Goal: Information Seeking & Learning: Learn about a topic

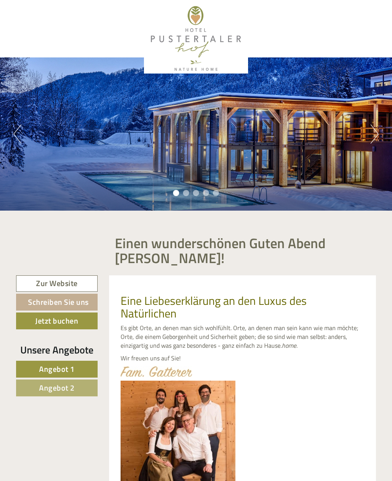
scroll to position [488, 0]
click at [369, 137] on div "Previous Next 1 2 3 4 5" at bounding box center [196, 133] width 392 height 153
click at [376, 133] on button "Next" at bounding box center [375, 133] width 8 height 19
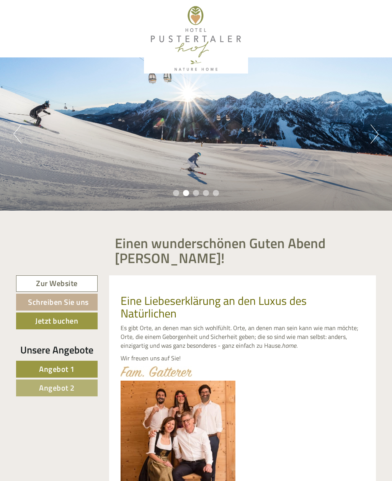
click at [375, 138] on button "Next" at bounding box center [375, 133] width 8 height 19
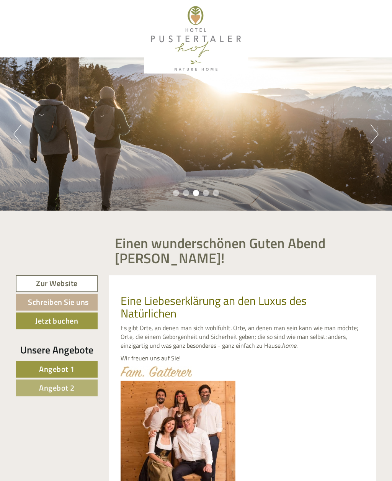
click at [376, 137] on button "Next" at bounding box center [375, 133] width 8 height 19
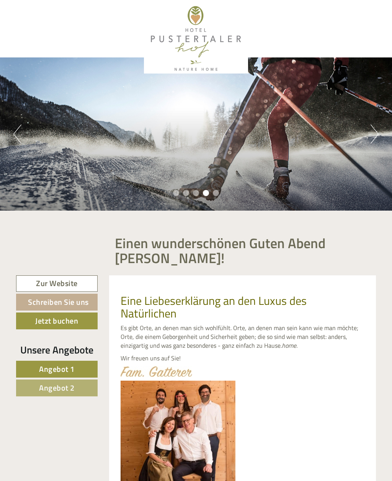
click at [378, 135] on button "Next" at bounding box center [375, 133] width 8 height 19
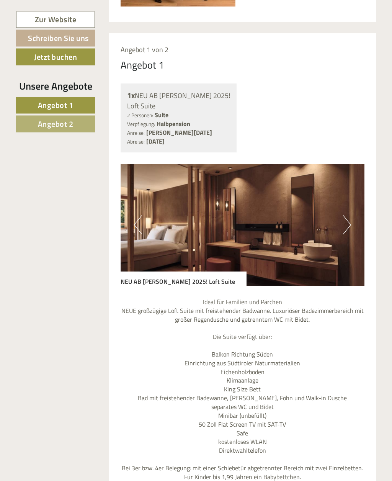
scroll to position [512, 0]
click at [353, 224] on img at bounding box center [243, 225] width 244 height 122
click at [356, 224] on img at bounding box center [243, 225] width 244 height 122
click at [354, 221] on img at bounding box center [243, 225] width 244 height 122
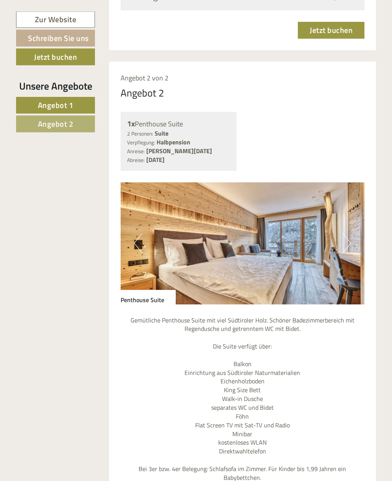
scroll to position [1142, 0]
click at [350, 234] on button "Next" at bounding box center [347, 243] width 8 height 19
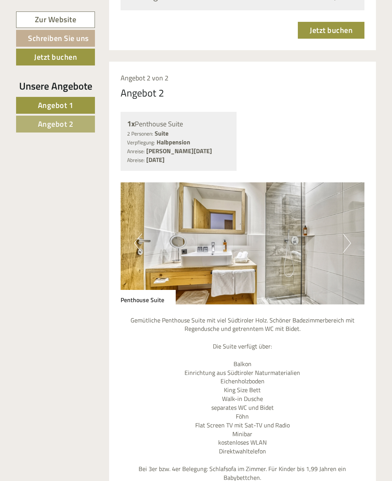
click at [351, 230] on img at bounding box center [243, 243] width 244 height 122
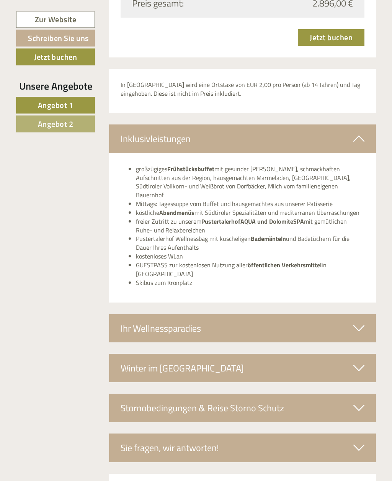
scroll to position [1764, 0]
click at [361, 362] on icon at bounding box center [358, 368] width 11 height 13
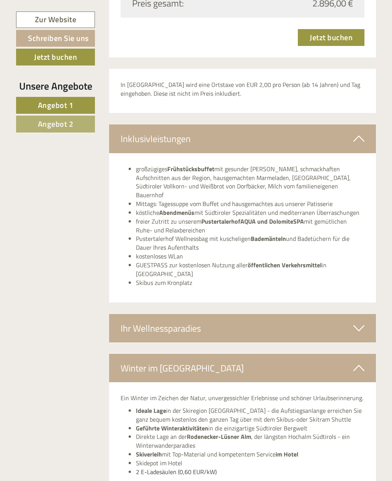
click at [361, 361] on icon at bounding box center [358, 367] width 11 height 13
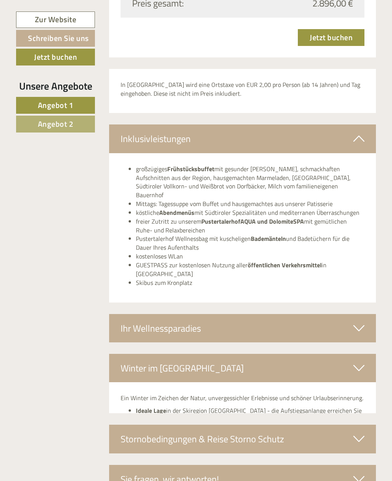
scroll to position [1764, 0]
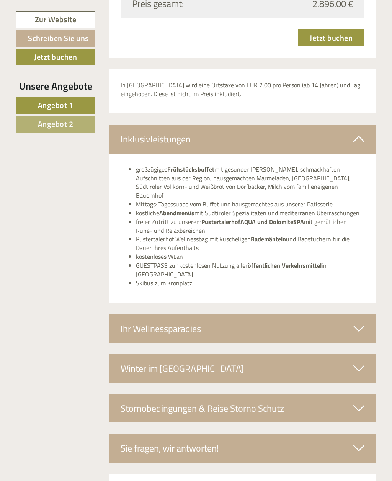
click at [357, 402] on icon at bounding box center [358, 408] width 11 height 13
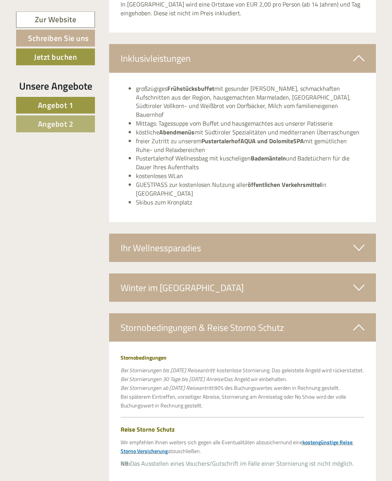
scroll to position [1845, 0]
click at [363, 321] on icon at bounding box center [358, 327] width 11 height 13
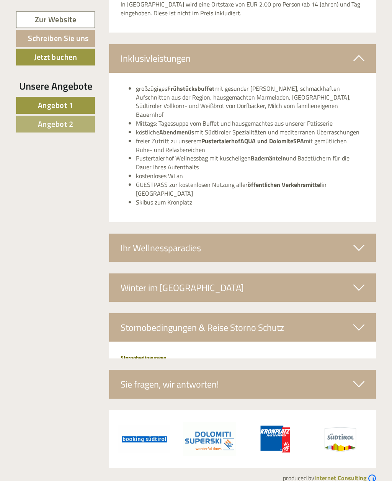
scroll to position [1764, 0]
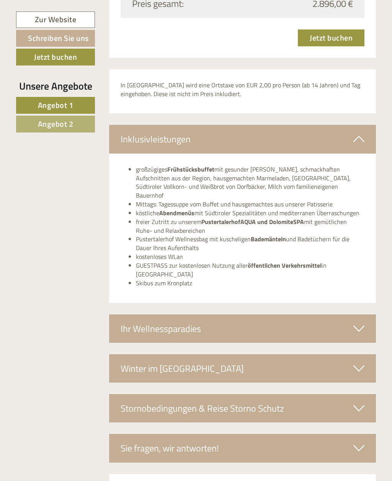
click at [357, 441] on icon at bounding box center [358, 447] width 11 height 13
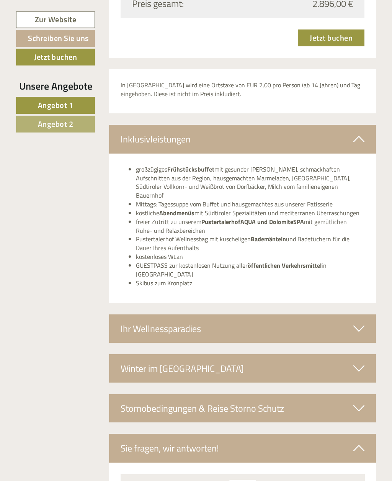
scroll to position [0, 0]
click at [359, 441] on icon at bounding box center [358, 447] width 11 height 13
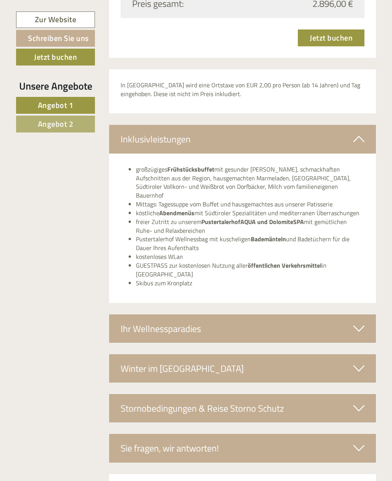
click at [361, 132] on icon at bounding box center [358, 138] width 11 height 13
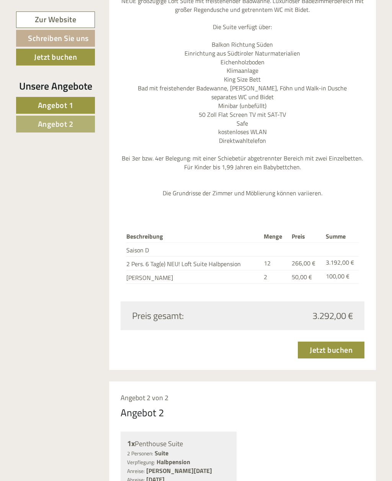
scroll to position [817, 0]
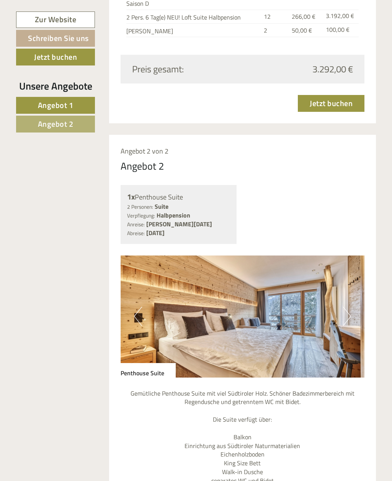
scroll to position [1069, 0]
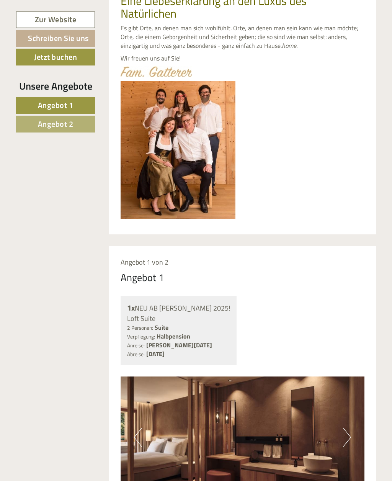
scroll to position [297, 0]
